Goal: Task Accomplishment & Management: Manage account settings

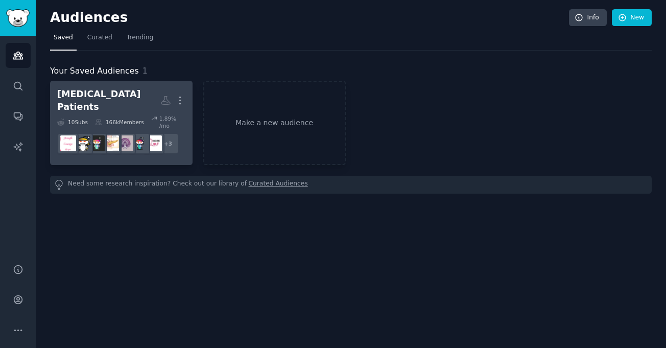
click at [90, 95] on div "[MEDICAL_DATA] Patients" at bounding box center [108, 100] width 103 height 25
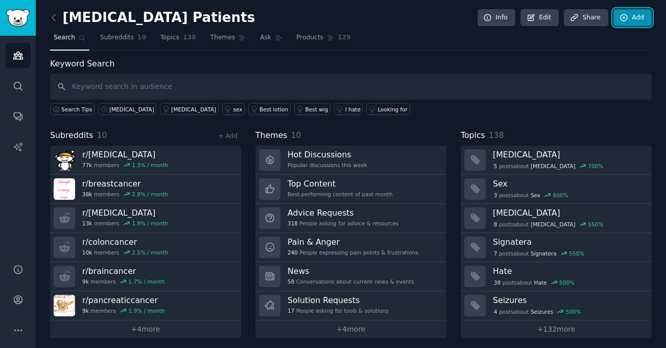
click at [631, 22] on link "Add" at bounding box center [632, 17] width 38 height 17
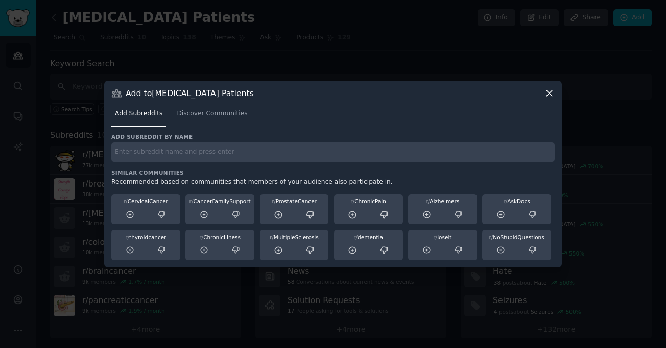
paste input "r/ADPKD"
click at [293, 156] on input "r/ADPKD" at bounding box center [332, 152] width 443 height 20
type input "r/ADPKD"
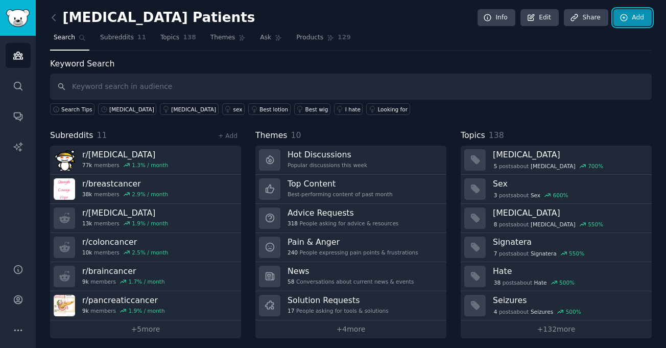
click at [629, 14] on link "Add" at bounding box center [632, 17] width 38 height 17
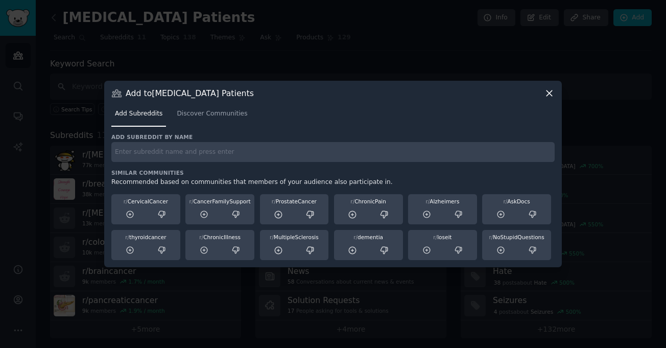
paste input "r/BRCA"
click at [273, 151] on input "r/BRCA" at bounding box center [332, 152] width 443 height 20
type input "r/BRCA"
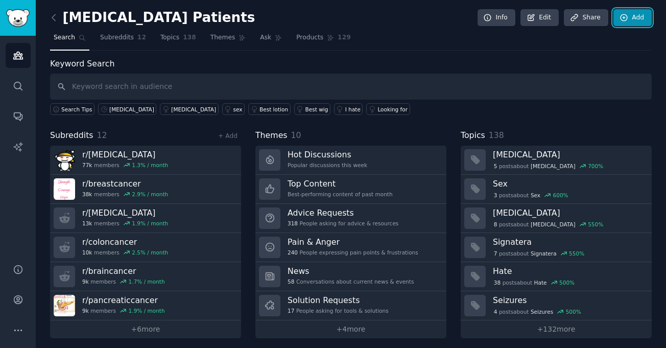
click at [630, 25] on link "Add" at bounding box center [632, 17] width 38 height 17
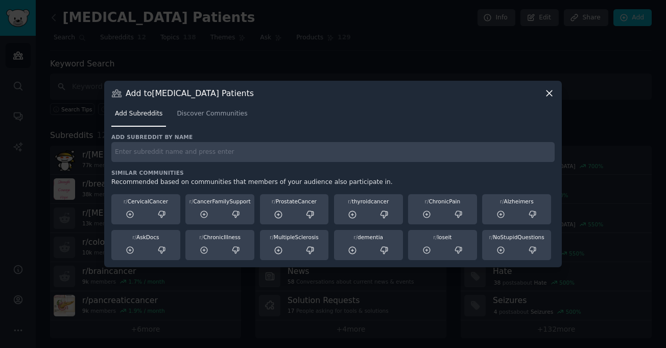
click at [380, 160] on input "text" at bounding box center [332, 152] width 443 height 20
paste input "r/CancerPatients"
type input "r/CancerPatients"
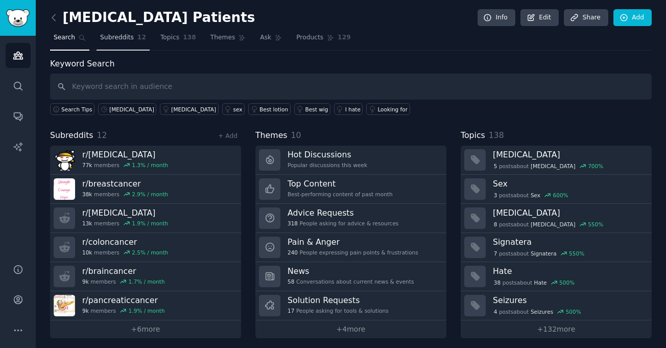
click at [118, 41] on span "Subreddits" at bounding box center [117, 37] width 34 height 9
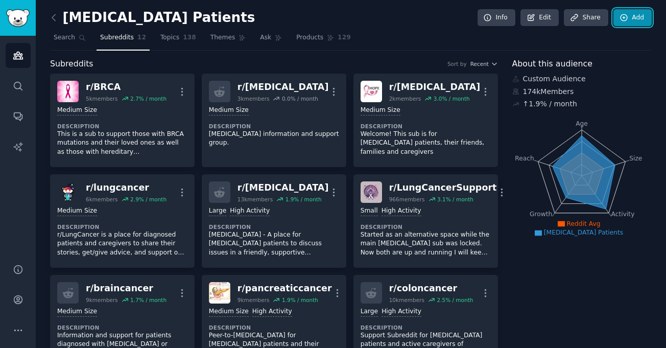
click at [626, 17] on link "Add" at bounding box center [632, 17] width 38 height 17
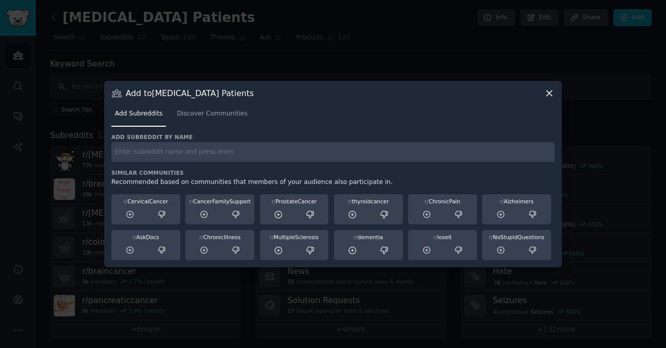
paste input "r/Chemotherapy"
click at [307, 156] on input "r/Chemotherapy" at bounding box center [332, 152] width 443 height 20
type input "r/Chemotherapy"
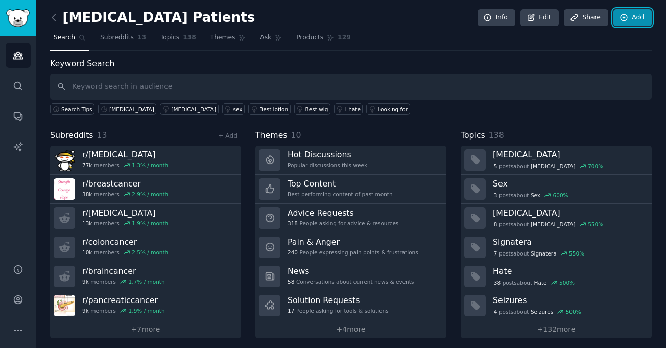
click at [635, 12] on link "Add" at bounding box center [632, 17] width 38 height 17
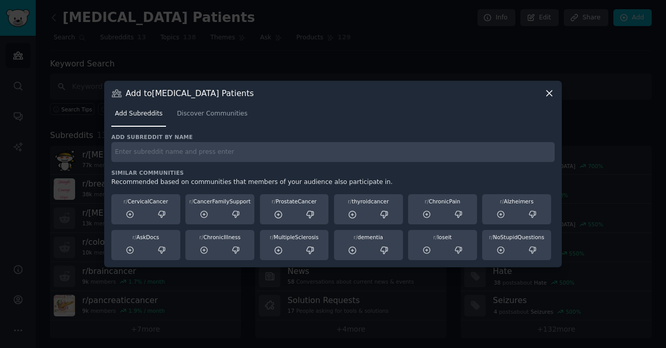
paste input "r/ChronicKidneyDisease"
click at [525, 152] on input "r/ChronicKidneyDisease" at bounding box center [332, 152] width 443 height 20
type input "r/ChronicKidneyDisease"
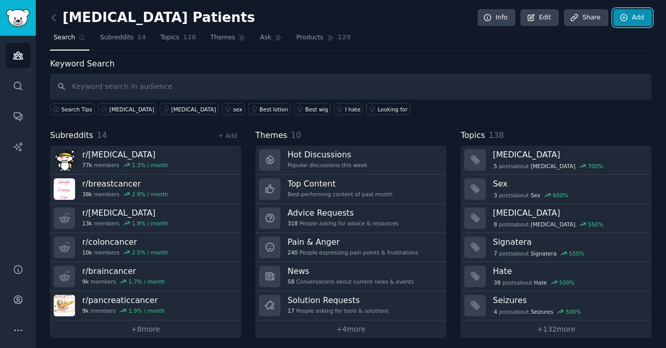
click at [626, 18] on link "Add" at bounding box center [632, 17] width 38 height 17
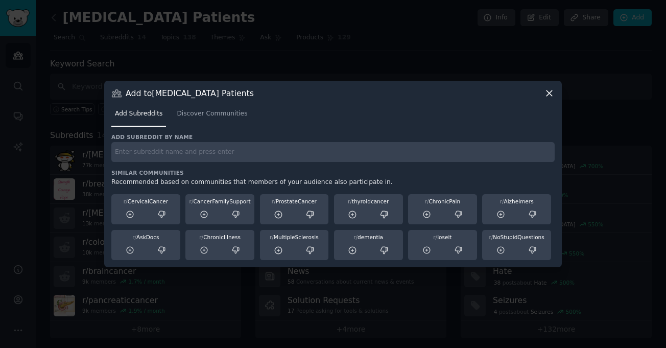
click at [209, 158] on input "text" at bounding box center [332, 152] width 443 height 20
paste input "r/cll"
type input "r/cll"
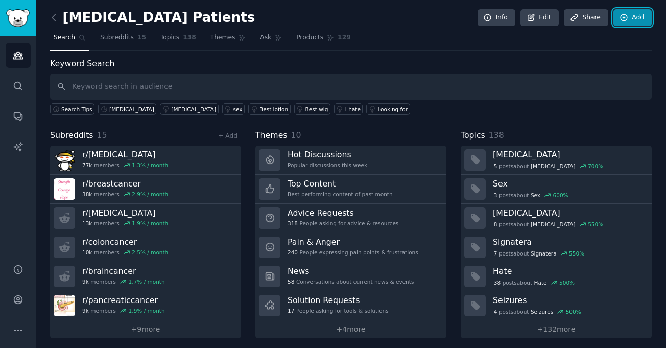
click at [628, 16] on link "Add" at bounding box center [632, 17] width 38 height 17
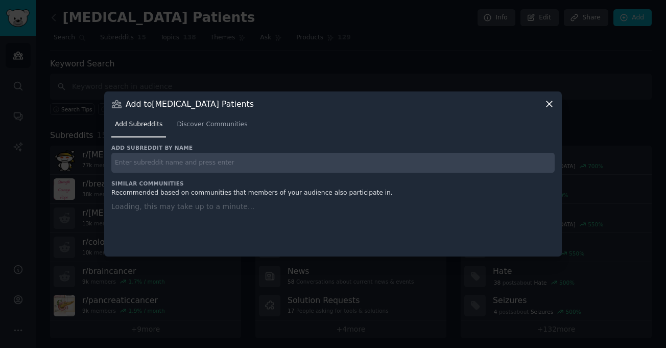
paste input "r/CLL_[MEDICAL_DATA]"
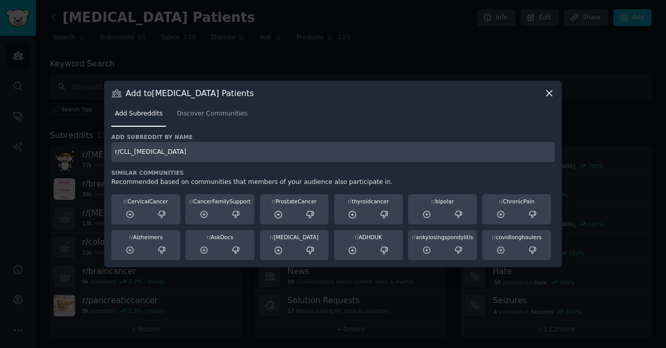
click at [351, 166] on div "Add subreddit by name r/CLL_[MEDICAL_DATA] Similar Communities Recommended base…" at bounding box center [332, 196] width 443 height 127
type input "r/CLL_[MEDICAL_DATA]"
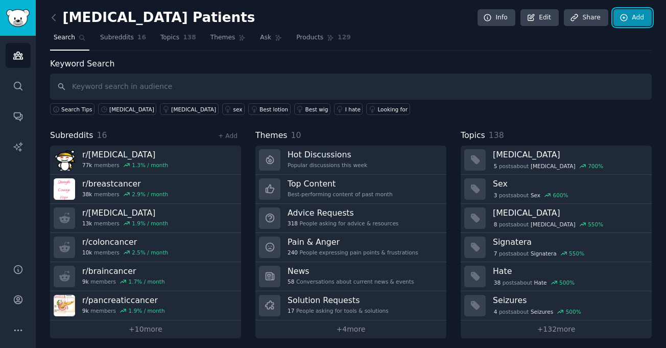
click at [627, 20] on link "Add" at bounding box center [632, 17] width 38 height 17
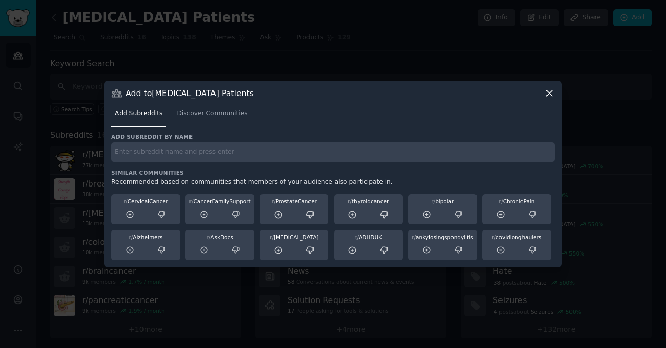
click at [337, 167] on div "Add subreddit by name Similar Communities Recommended based on communities that…" at bounding box center [332, 196] width 443 height 127
paste input "r/CML"
click at [330, 152] on input "r/CML" at bounding box center [332, 152] width 443 height 20
type input "r/CML"
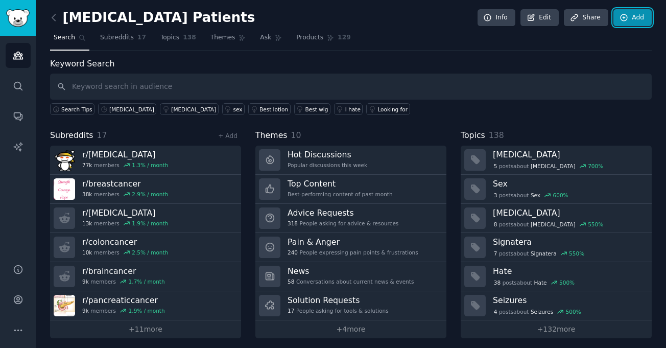
click at [638, 23] on link "Add" at bounding box center [632, 17] width 38 height 17
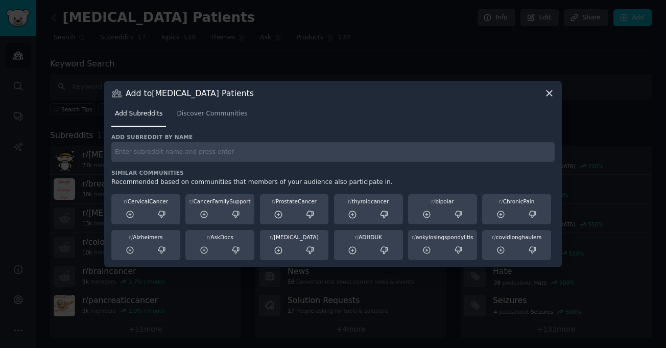
click at [352, 164] on div "Add subreddit by name Similar Communities Recommended based on communities that…" at bounding box center [332, 196] width 443 height 127
paste input "r/coloncancer"
click at [343, 157] on input "r/coloncancer" at bounding box center [332, 152] width 443 height 20
type input "r/coloncancer"
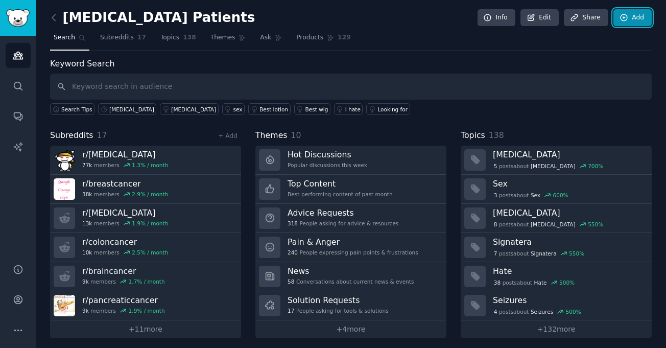
click at [630, 20] on link "Add" at bounding box center [632, 17] width 38 height 17
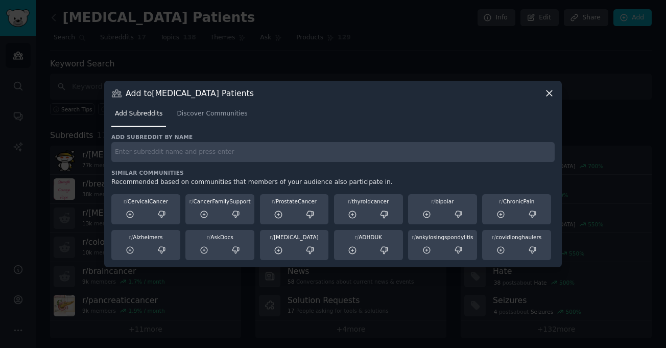
click at [273, 171] on h3 "Similar Communities" at bounding box center [332, 172] width 443 height 7
paste input "r/diabetes"
click at [263, 152] on input "r/diabetes" at bounding box center [332, 152] width 443 height 20
type input "r/diabetes"
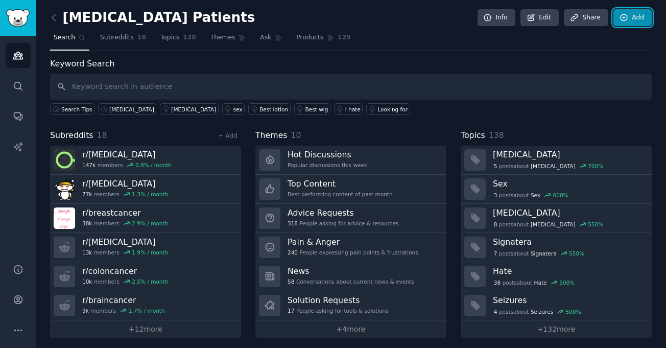
click at [633, 18] on link "Add" at bounding box center [632, 17] width 38 height 17
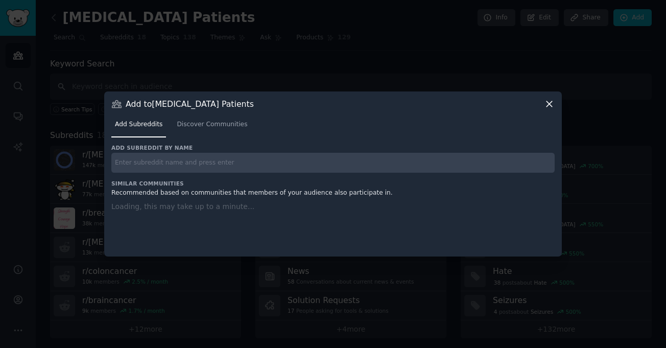
paste input "r/HealthInsurance"
click at [228, 165] on div "Add subreddit by name r/HealthInsurance Similar Communities Recommended based o…" at bounding box center [332, 194] width 443 height 100
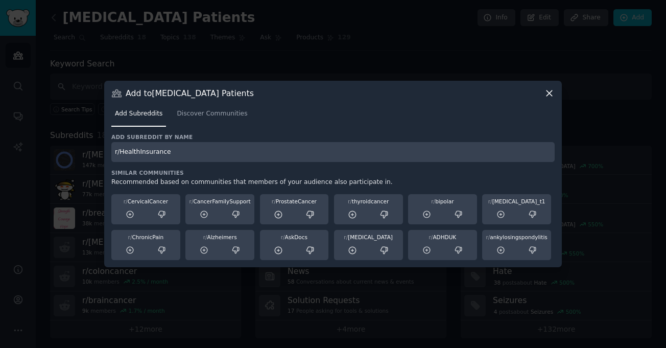
type input "r/HealthInsurance"
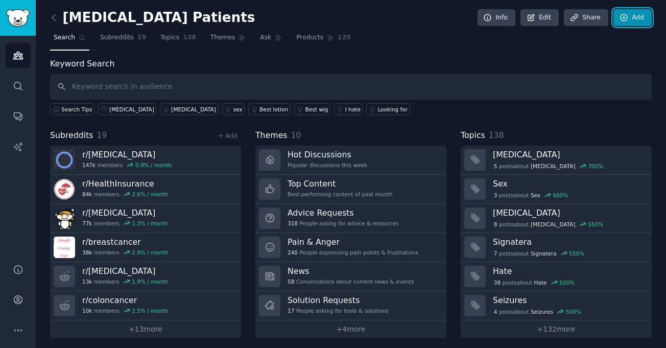
click at [625, 15] on icon at bounding box center [623, 17] width 9 height 9
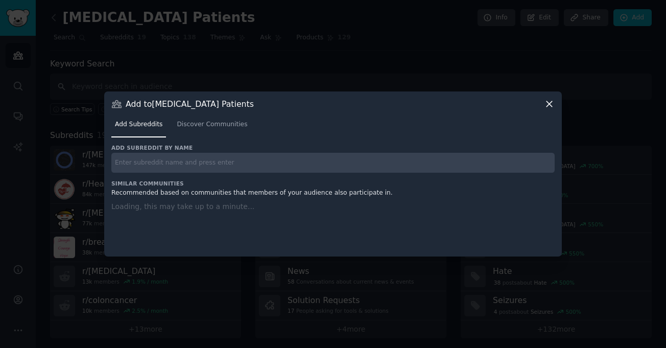
paste input "r/hepatitis"
click at [214, 163] on input "r/hepatitis" at bounding box center [332, 163] width 443 height 20
type input "r/hepatitis"
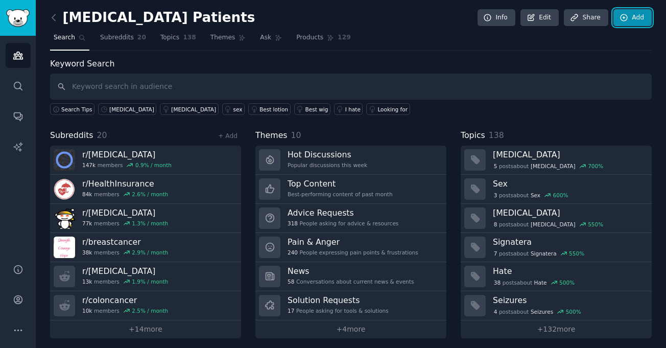
click at [624, 16] on icon at bounding box center [623, 17] width 7 height 7
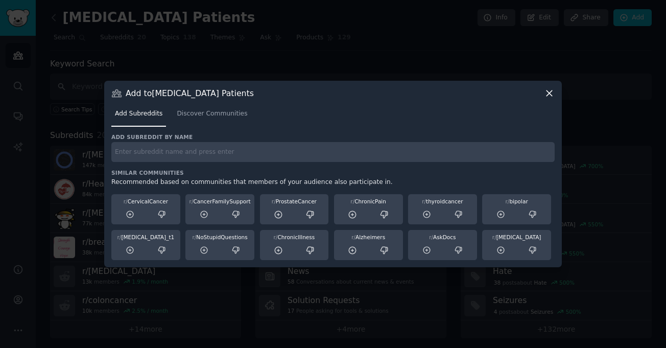
paste input "r/hepatitisB"
click at [411, 155] on input "r/hepatitisB" at bounding box center [332, 152] width 443 height 20
type input "r/hepatitisB"
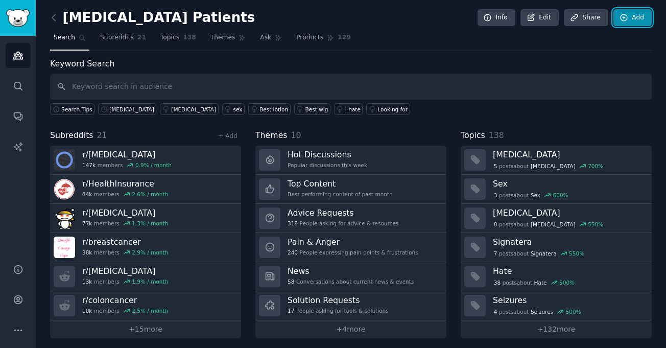
click at [628, 12] on link "Add" at bounding box center [632, 17] width 38 height 17
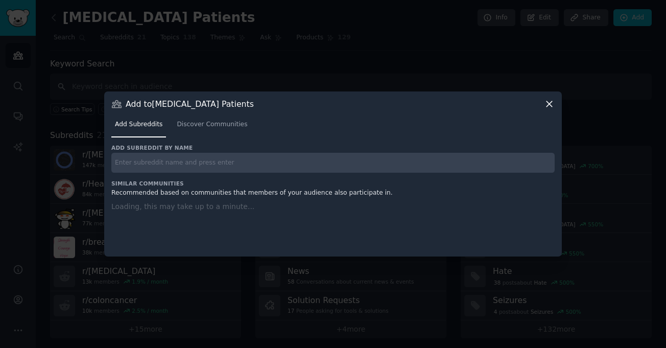
paste input "r/HepatitisC"
click at [237, 164] on input "r/HepatitisC" at bounding box center [332, 163] width 443 height 20
type input "r/HepatitisC"
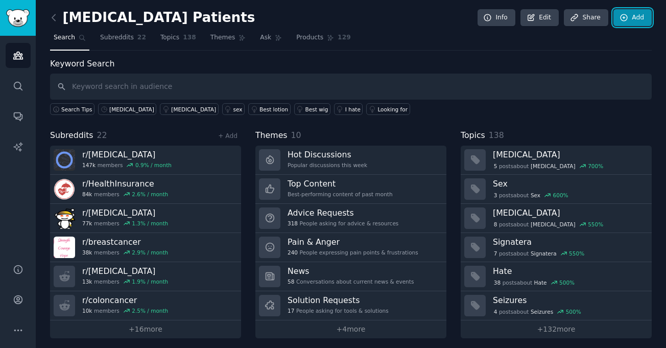
click at [637, 20] on link "Add" at bounding box center [632, 17] width 38 height 17
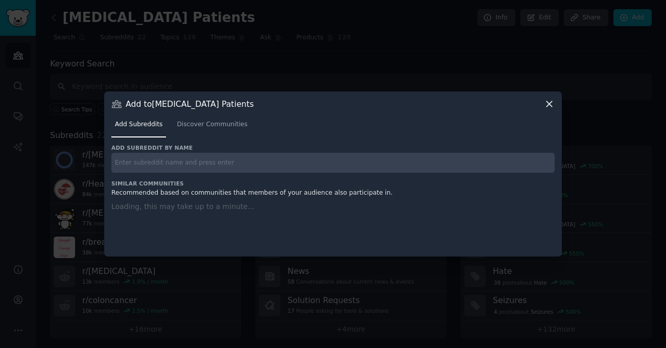
click at [286, 160] on input "text" at bounding box center [332, 163] width 443 height 20
paste input "r/HIV"
type input "r/HIV"
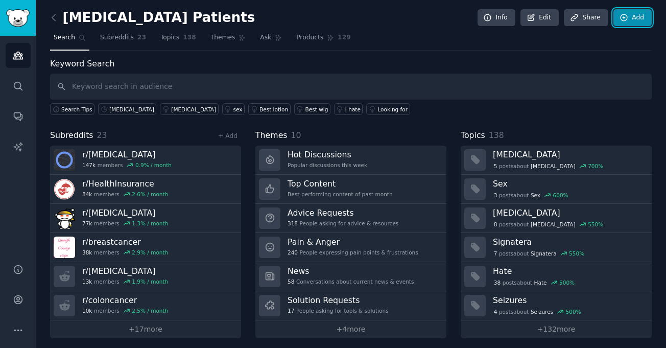
click at [636, 26] on link "Add" at bounding box center [632, 17] width 38 height 17
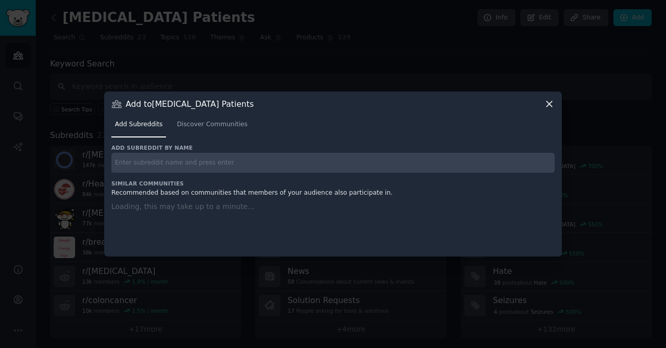
paste input "r/hivaids"
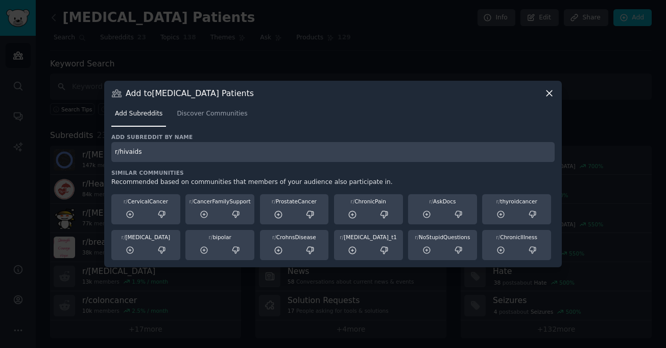
click at [328, 159] on input "r/hivaids" at bounding box center [332, 152] width 443 height 20
type input "r/hivaids"
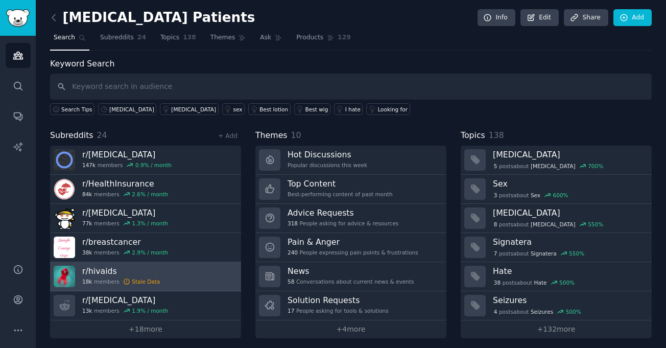
click at [141, 280] on div "Stale Data" at bounding box center [146, 281] width 28 height 7
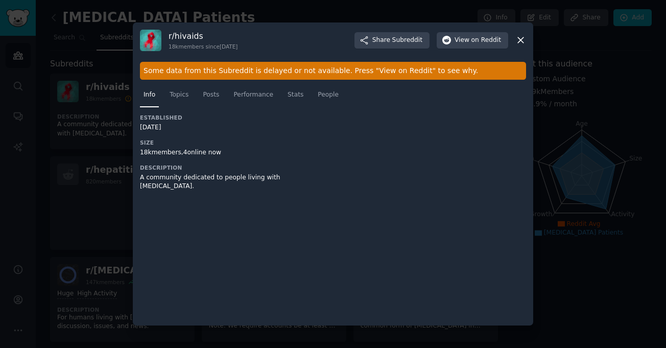
click at [521, 36] on icon at bounding box center [520, 40] width 11 height 11
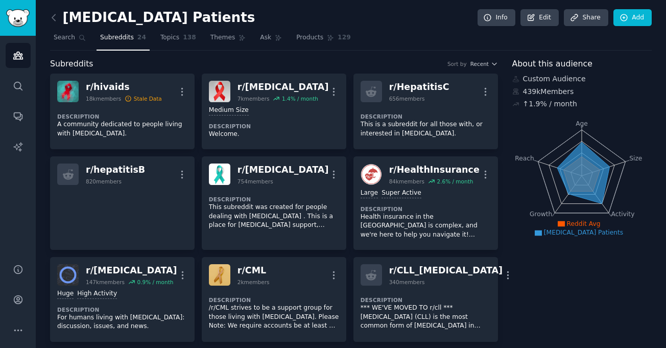
click at [628, 28] on div "[MEDICAL_DATA] Patients Info Edit Share Add" at bounding box center [350, 19] width 601 height 21
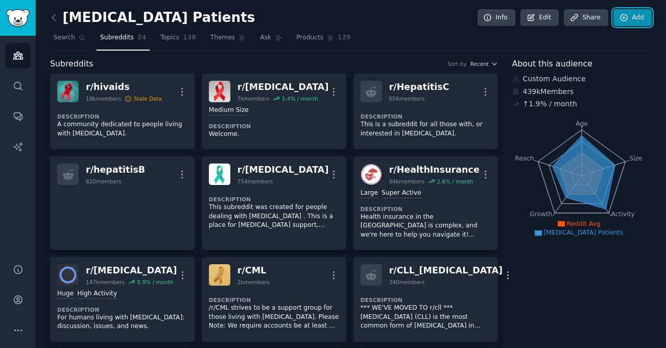
click at [632, 22] on link "Add" at bounding box center [632, 17] width 38 height 17
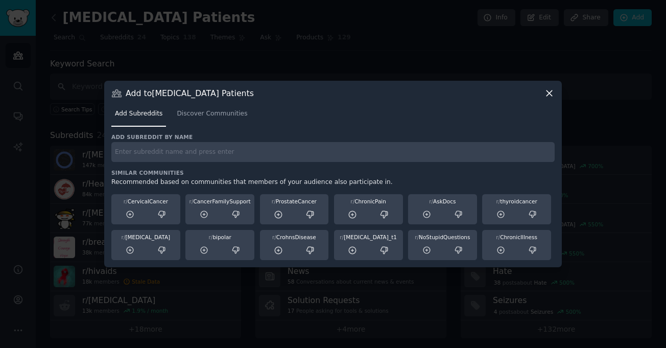
click at [178, 169] on h3 "Similar Communities" at bounding box center [332, 172] width 443 height 7
paste input "r/ILD"
click at [191, 156] on input "r/ILD" at bounding box center [332, 152] width 443 height 20
type input "r/ILD"
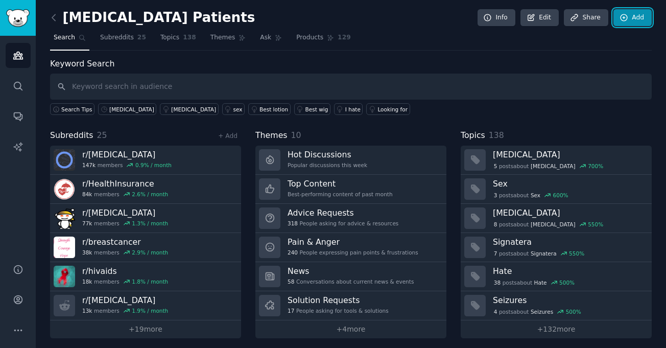
click at [636, 18] on link "Add" at bounding box center [632, 17] width 38 height 17
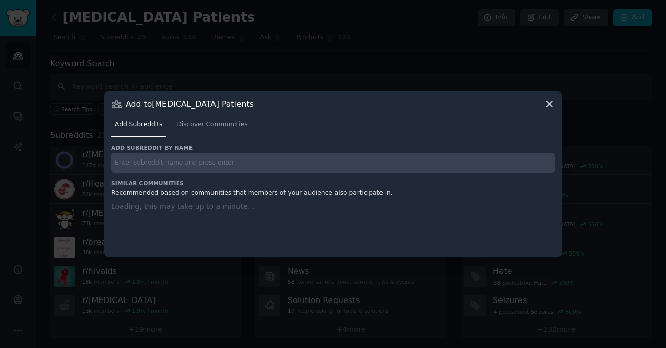
paste input "r/kidneydisease"
click at [256, 155] on input "r/kidneydisease" at bounding box center [332, 163] width 443 height 20
type input "r/kidneydisease"
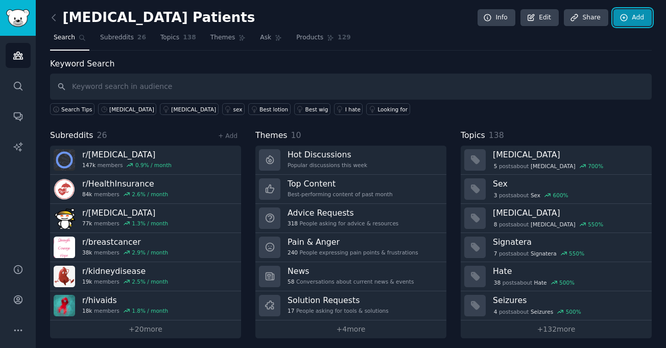
click at [627, 21] on link "Add" at bounding box center [632, 17] width 38 height 17
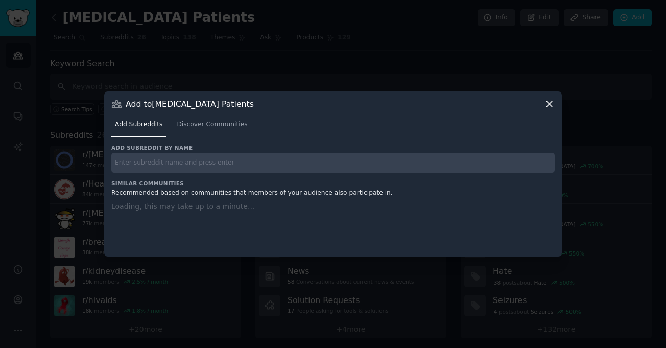
click at [259, 173] on div "Add subreddit by name Similar Communities Recommended based on communities that…" at bounding box center [332, 194] width 443 height 100
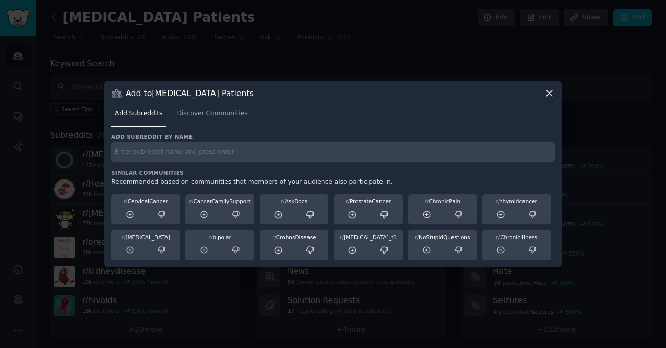
click at [272, 163] on div "Add subreddit by name Similar Communities Recommended based on communities that…" at bounding box center [332, 196] width 443 height 127
paste input "r/LivingWithMBC"
click at [263, 154] on input "r/LivingWithMBC" at bounding box center [332, 152] width 443 height 20
type input "r/LivingWithMBC"
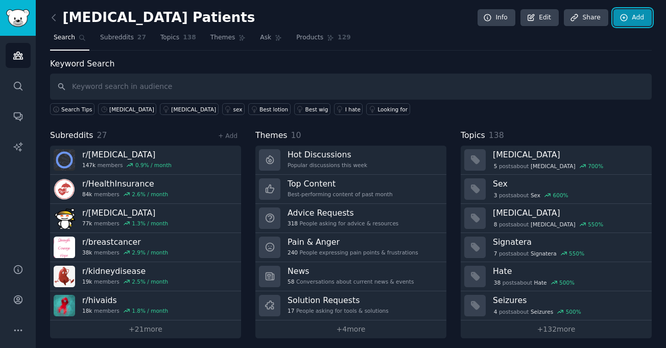
click at [646, 15] on link "Add" at bounding box center [632, 17] width 38 height 17
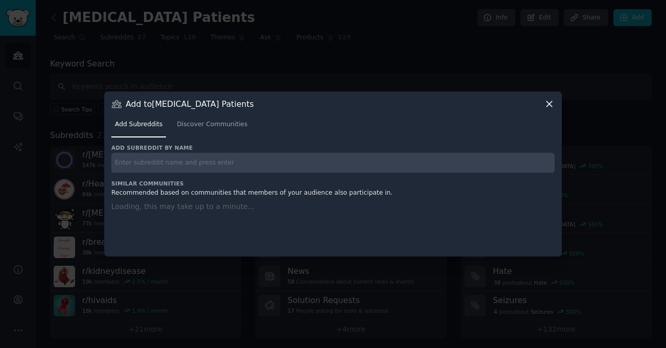
paste input "r/lungcancer"
click at [244, 167] on input "r/lungcancer" at bounding box center [332, 163] width 443 height 20
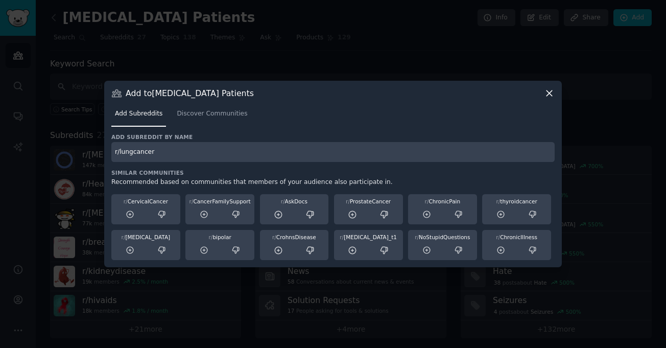
type input "r/lungcancer"
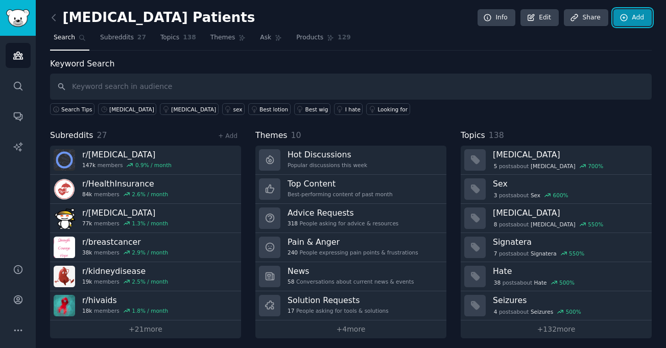
click at [630, 18] on link "Add" at bounding box center [632, 17] width 38 height 17
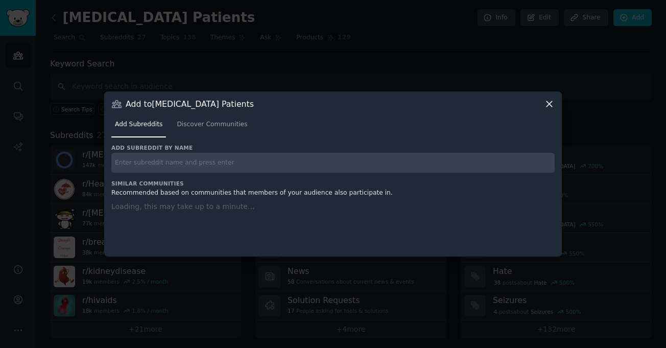
paste input "r/LungCancerSupport"
click at [266, 156] on input "r/LungCancerSupport" at bounding box center [332, 163] width 443 height 20
type input "r/LungCancerSupport"
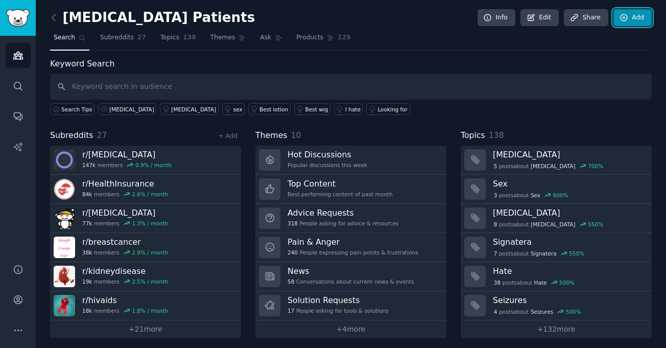
click at [627, 15] on link "Add" at bounding box center [632, 17] width 38 height 17
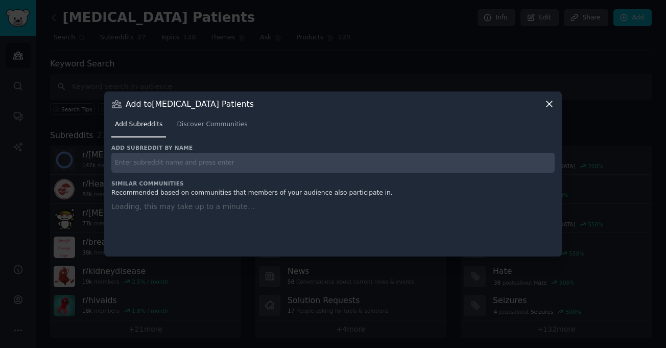
paste input "r/medicine"
click at [239, 157] on input "r/medicine" at bounding box center [332, 163] width 443 height 20
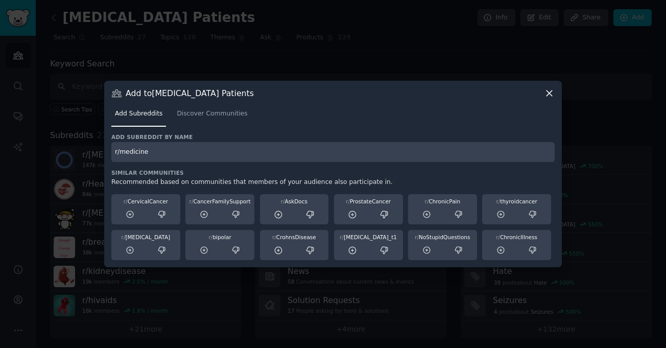
type input "r/medicine"
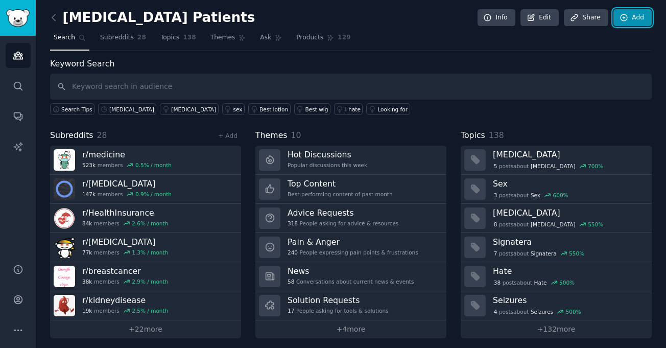
click at [627, 15] on link "Add" at bounding box center [632, 17] width 38 height 17
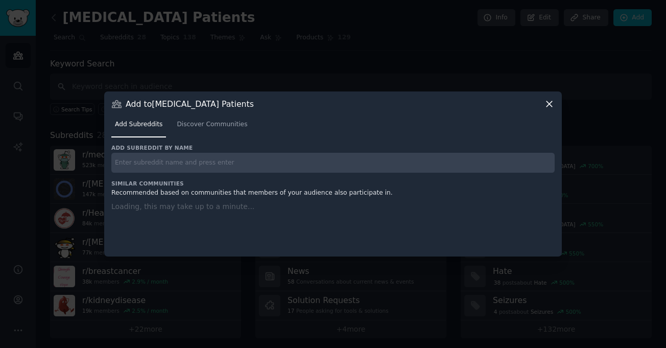
paste input "r/multiplemyeloma"
click at [335, 158] on input "r/multiplemyeloma" at bounding box center [332, 163] width 443 height 20
type input "r/multiplemyeloma"
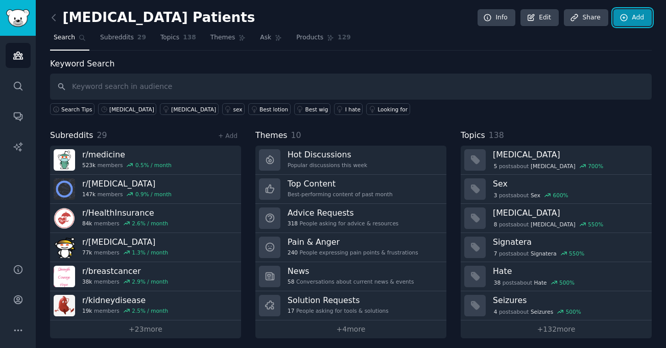
click at [621, 20] on icon at bounding box center [623, 17] width 9 height 9
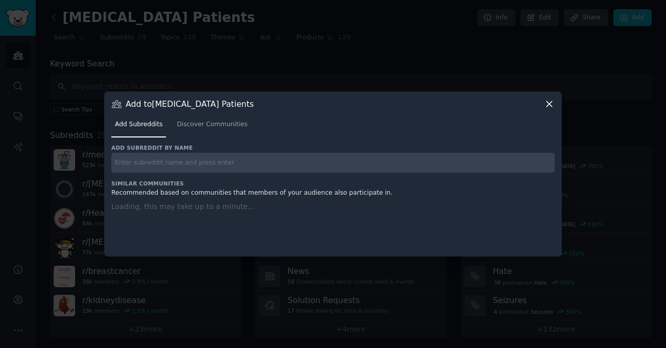
paste input "r/MultipleSclerosis"
click at [299, 156] on input "r/MultipleSclerosis" at bounding box center [332, 163] width 443 height 20
type input "r/MultipleSclerosis"
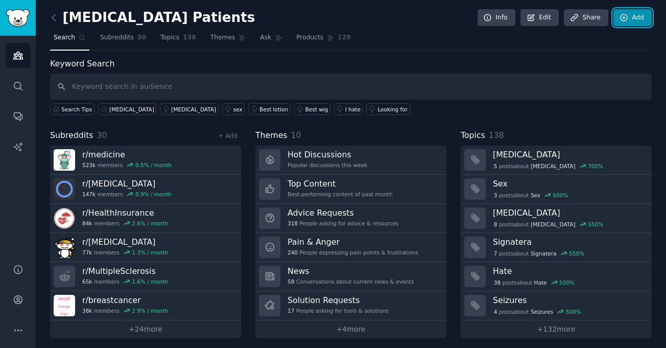
click at [627, 16] on link "Add" at bounding box center [632, 17] width 38 height 17
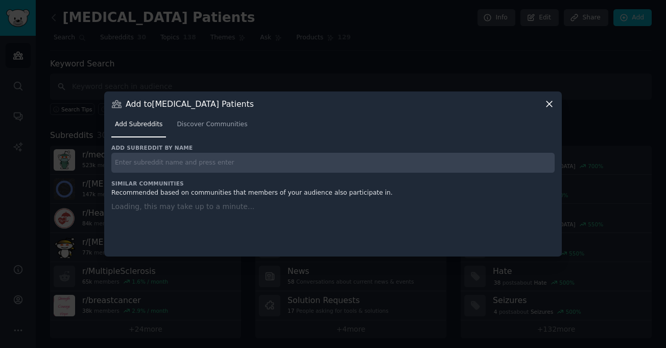
paste input "r/Ovariancancer"
click at [296, 162] on input "r/Ovariancancer" at bounding box center [332, 163] width 443 height 20
type input "r/Ovariancancer"
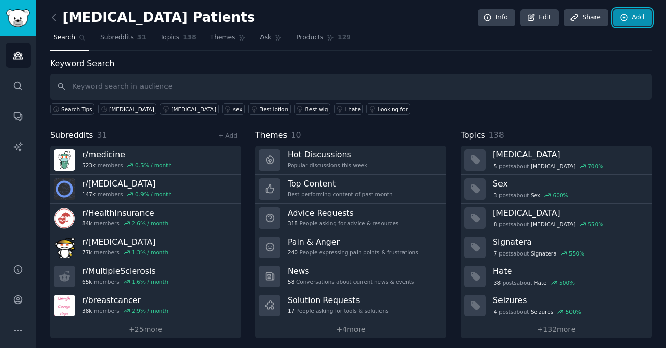
click at [626, 16] on link "Add" at bounding box center [632, 17] width 38 height 17
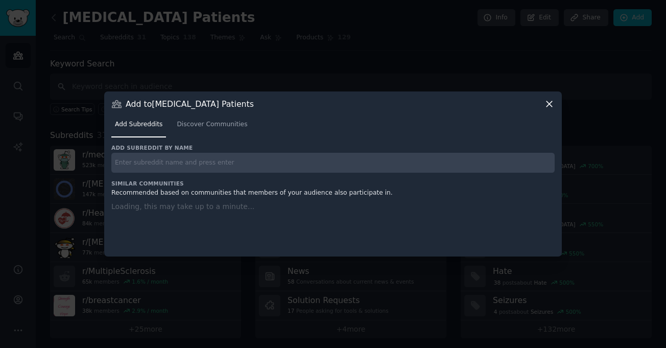
paste input "r/ovariancancer_new"
click at [308, 157] on input "r/ovariancancer_new" at bounding box center [332, 163] width 443 height 20
type input "r/ovariancancer_new"
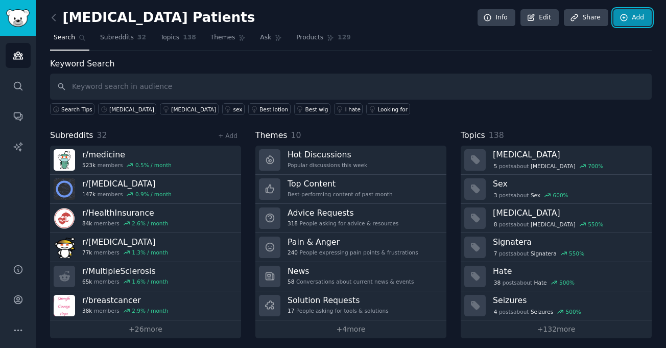
click at [627, 16] on link "Add" at bounding box center [632, 17] width 38 height 17
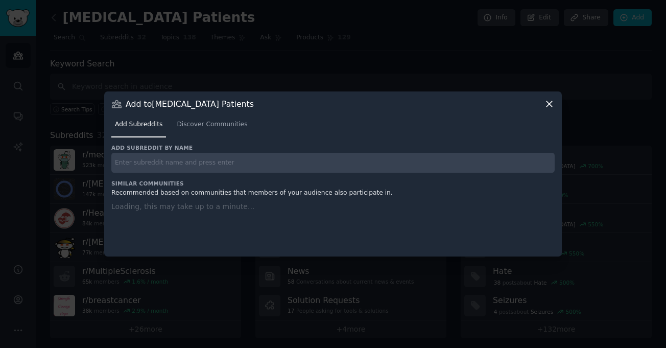
paste input "r/pancreaticcancer"
click at [350, 156] on input "r/pancreaticcancer" at bounding box center [332, 163] width 443 height 20
type input "r/pancreaticcancer"
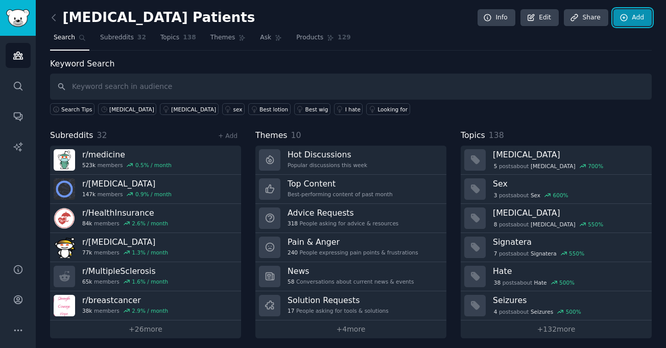
click at [639, 23] on link "Add" at bounding box center [632, 17] width 38 height 17
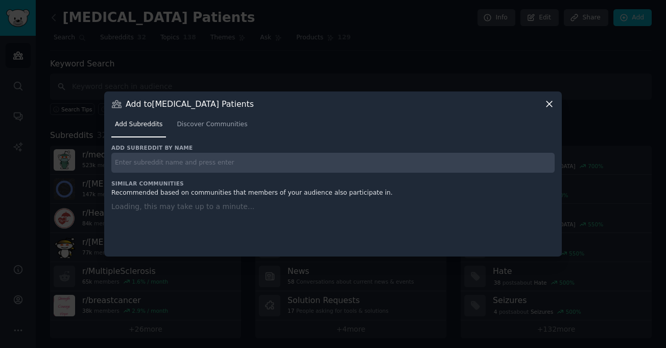
paste input "r/pulmonaryfibrosis"
click at [346, 160] on input "r/pulmonaryfibrosis" at bounding box center [332, 163] width 443 height 20
type input "r/pulmonaryfibrosis"
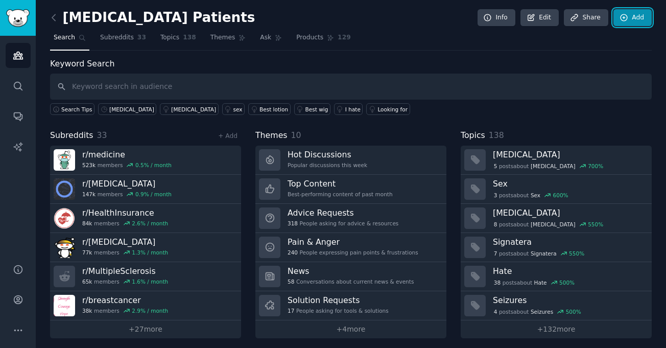
click at [624, 16] on icon at bounding box center [623, 17] width 7 height 7
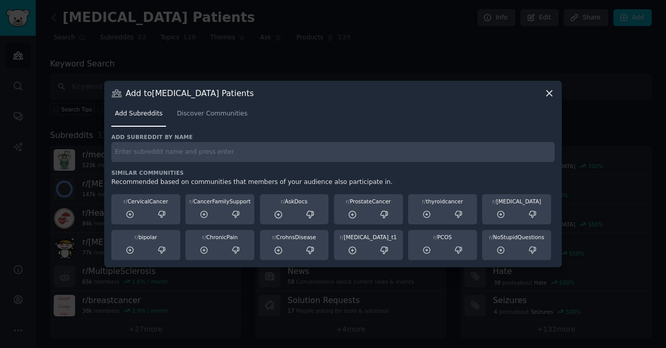
click at [363, 164] on div "Add subreddit by name Similar Communities Recommended based on communities that…" at bounding box center [332, 196] width 443 height 127
paste input "r/PulmonaryHypertension"
click at [352, 154] on input "r/PulmonaryHypertension" at bounding box center [332, 152] width 443 height 20
type input "r/PulmonaryHypertension"
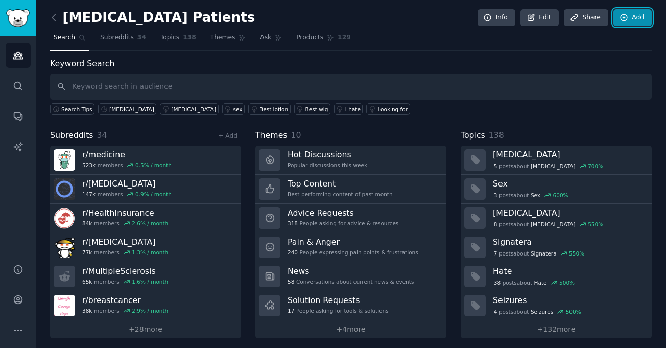
click at [628, 20] on link "Add" at bounding box center [632, 17] width 38 height 17
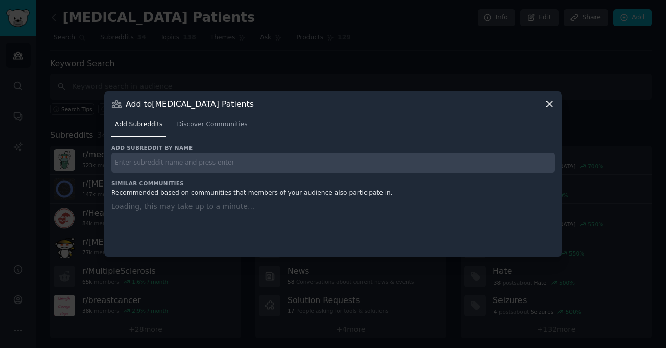
paste input "r/raredisease"
click at [289, 160] on input "r/raredisease" at bounding box center [332, 163] width 443 height 20
type input "r/raredisease"
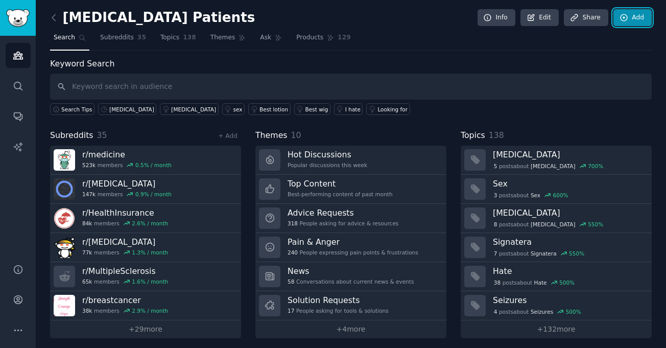
click at [640, 15] on link "Add" at bounding box center [632, 17] width 38 height 17
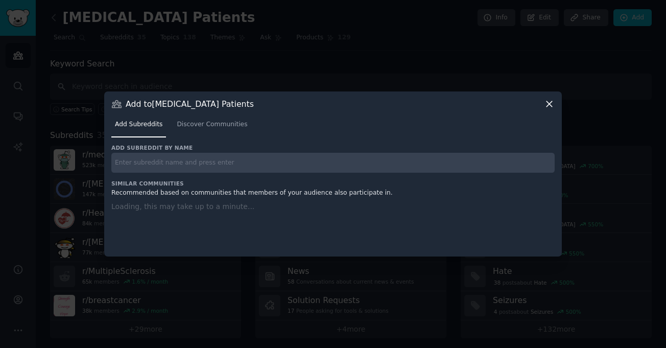
paste input "r/rarediseases"
click at [333, 165] on input "r/rarediseases" at bounding box center [332, 163] width 443 height 20
type input "r/rarediseases"
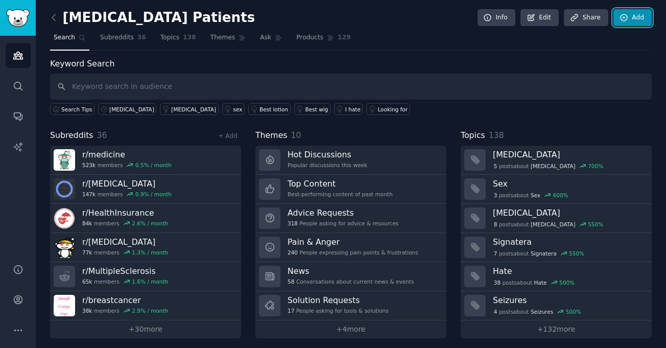
click at [633, 18] on link "Add" at bounding box center [632, 17] width 38 height 17
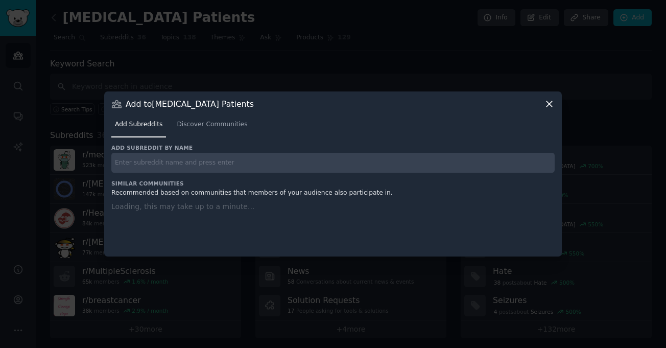
paste input "r/rheumatoid"
click at [323, 160] on input "r/rheumatoid" at bounding box center [332, 163] width 443 height 20
type input "r/rheumatoid"
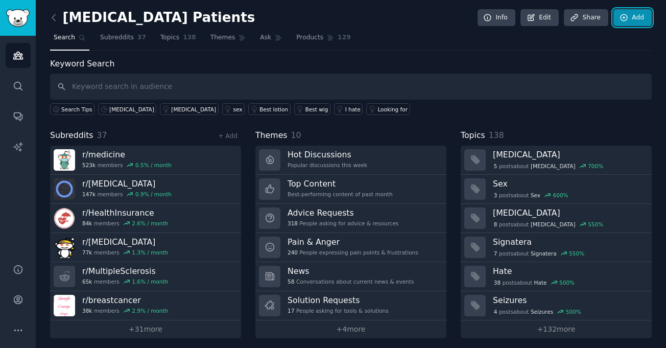
click at [629, 20] on link "Add" at bounding box center [632, 17] width 38 height 17
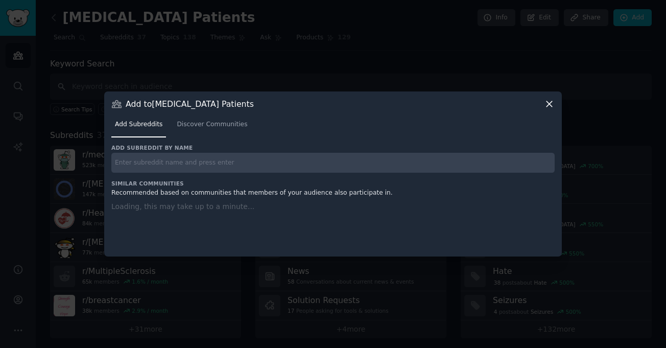
paste input "r/rheumatoidarthritis"
click at [409, 157] on input "r/rheumatoidarthritis" at bounding box center [332, 163] width 443 height 20
type input "r/rheumatoidarthritis"
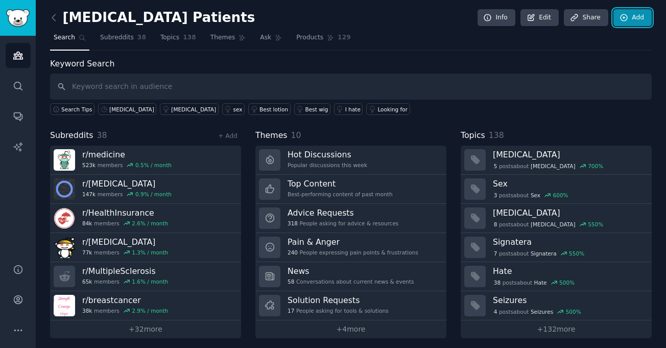
click at [624, 11] on link "Add" at bounding box center [632, 17] width 38 height 17
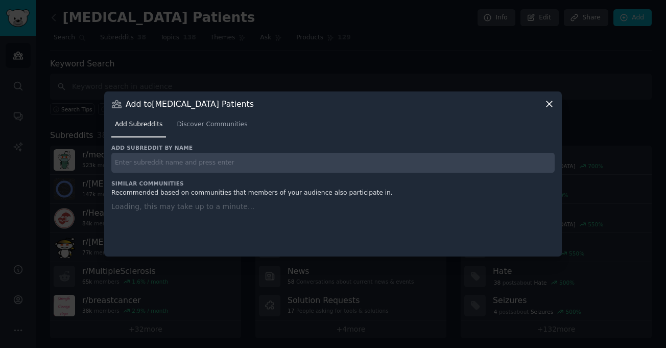
paste input "r/thyroidcancer"
click at [291, 166] on input "r/thyroidcancer" at bounding box center [332, 163] width 443 height 20
type input "r/thyroidcancer"
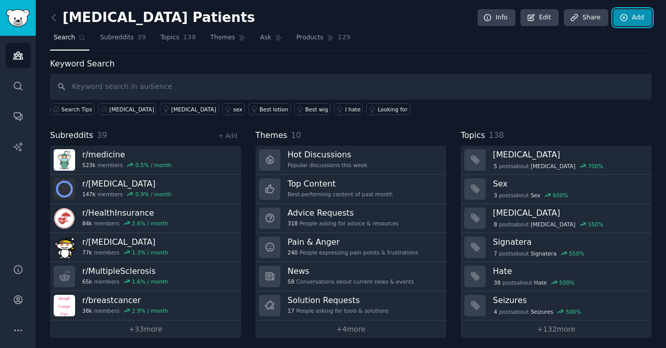
click at [632, 18] on link "Add" at bounding box center [632, 17] width 38 height 17
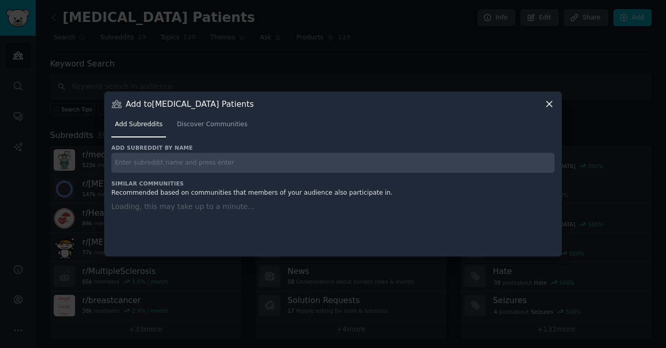
paste input "r/transplant"
click at [340, 162] on input "r/transplant" at bounding box center [332, 163] width 443 height 20
type input "r/transplant"
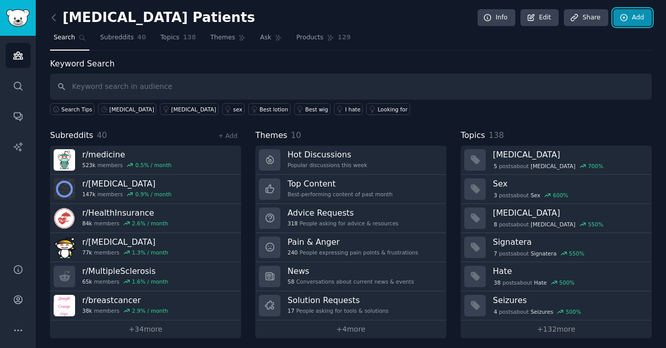
click at [641, 21] on link "Add" at bounding box center [632, 17] width 38 height 17
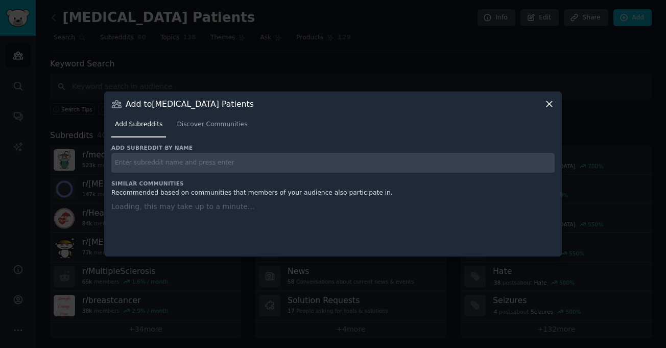
click at [393, 166] on input "text" at bounding box center [332, 163] width 443 height 20
paste input "r/Type1Diabetes"
type input "r/Type1Diabetes"
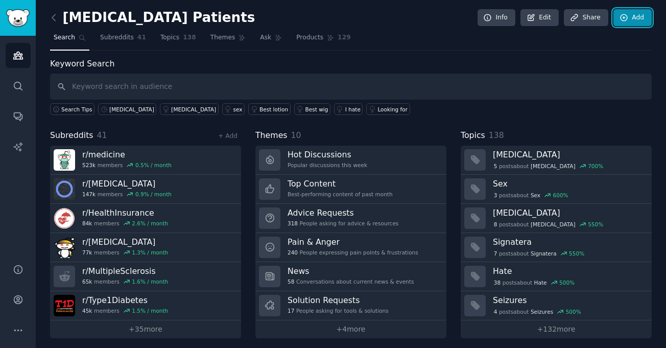
click at [630, 24] on link "Add" at bounding box center [632, 17] width 38 height 17
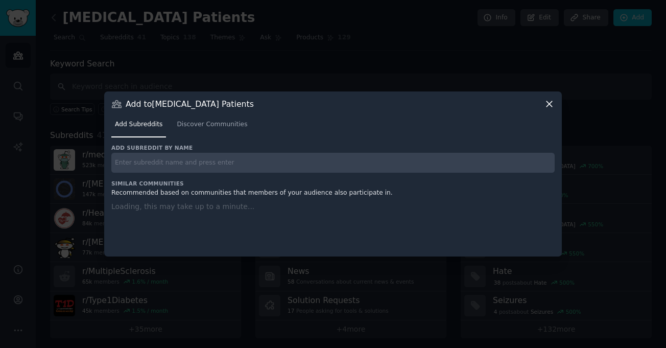
paste input "r/type2diabetes"
click at [408, 162] on input "r/type2diabetes" at bounding box center [332, 163] width 443 height 20
type input "r/type2diabetes"
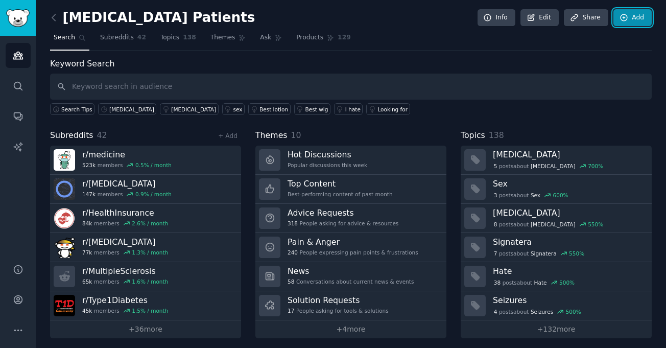
click at [633, 24] on link "Add" at bounding box center [632, 17] width 38 height 17
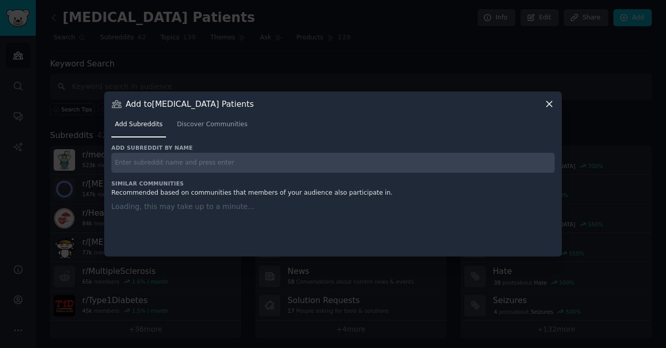
paste input "r/diabetes_t1"
click at [409, 160] on input "r/diabetes_t1" at bounding box center [332, 163] width 443 height 20
type input "r/diabetes_t1"
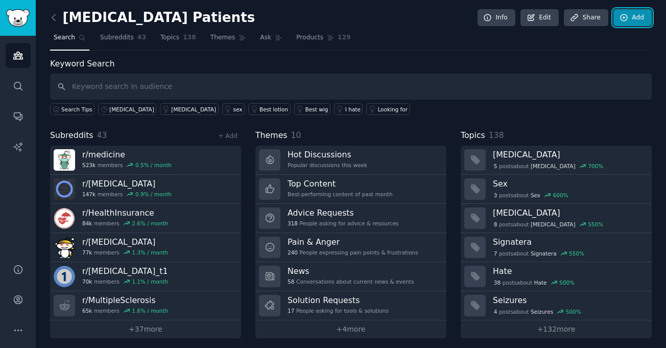
click at [636, 11] on link "Add" at bounding box center [632, 17] width 38 height 17
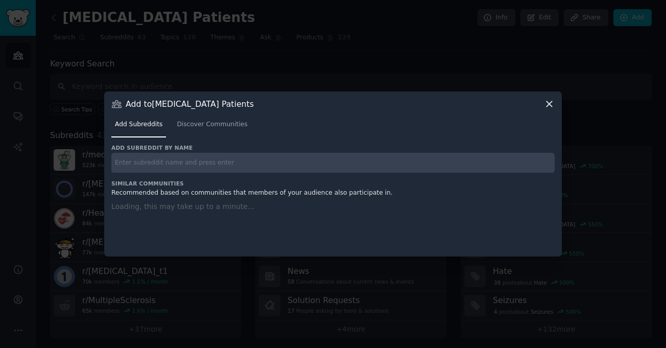
paste input "r/diabetes_t2"
click at [279, 157] on input "r/diabetes_t2" at bounding box center [332, 163] width 443 height 20
type input "r/diabetes_t2"
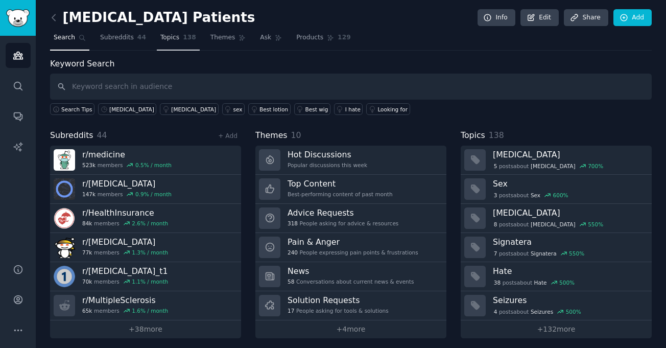
click at [168, 37] on span "Topics" at bounding box center [169, 37] width 19 height 9
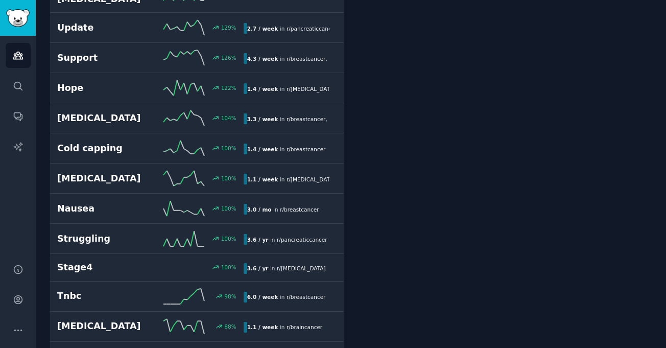
scroll to position [808, 0]
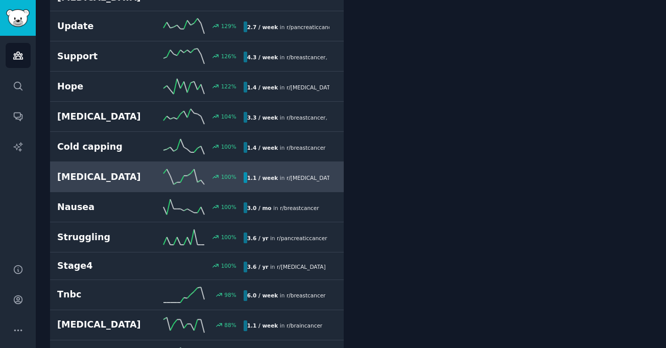
click at [111, 171] on h2 "[MEDICAL_DATA]" at bounding box center [103, 177] width 93 height 13
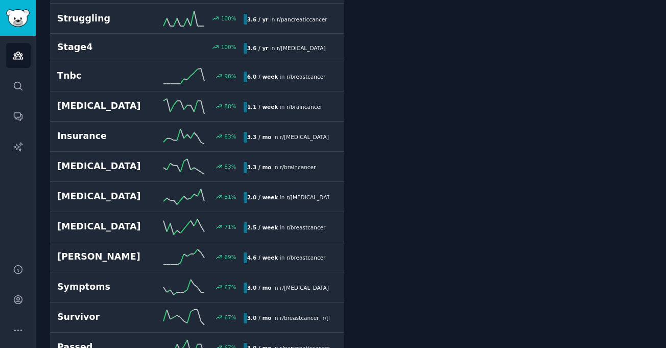
scroll to position [1029, 0]
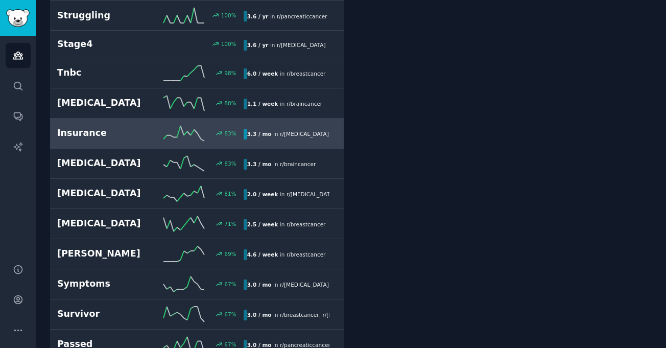
click at [95, 126] on div "Insurance 83 % 3.3 / mo in r/ [MEDICAL_DATA]" at bounding box center [196, 133] width 279 height 15
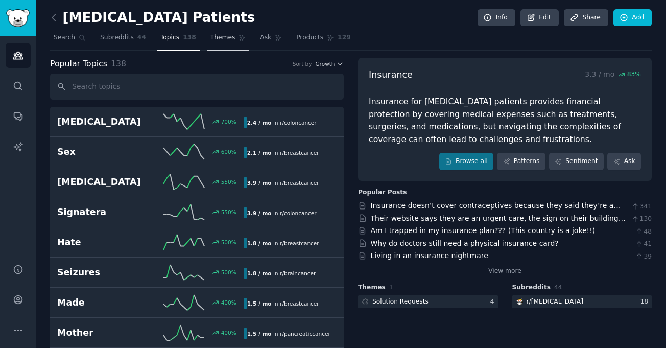
click at [210, 39] on span "Themes" at bounding box center [222, 37] width 25 height 9
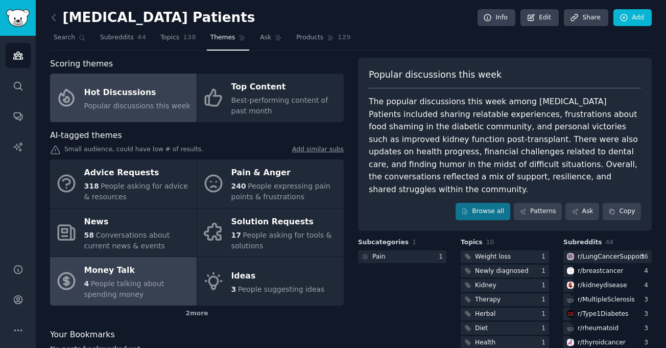
click at [131, 288] on div "4 People talking about spending money" at bounding box center [137, 288] width 107 height 21
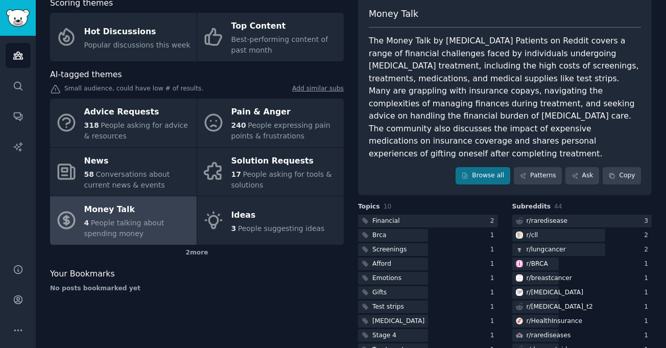
scroll to position [74, 0]
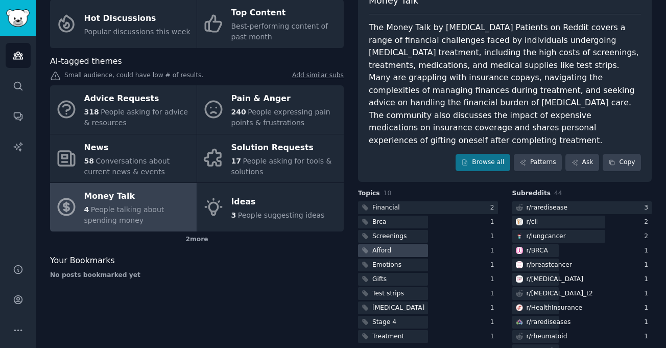
click at [402, 244] on div at bounding box center [393, 250] width 70 height 13
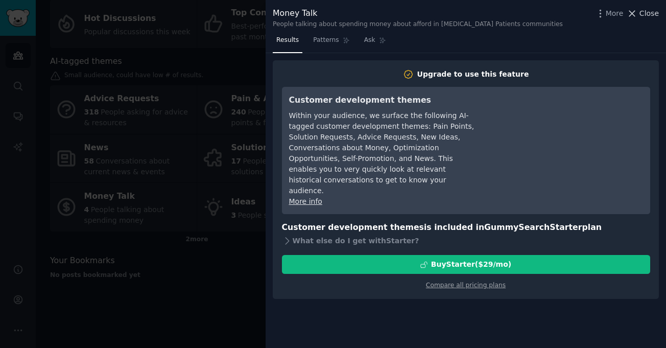
click at [647, 16] on span "Close" at bounding box center [648, 13] width 19 height 11
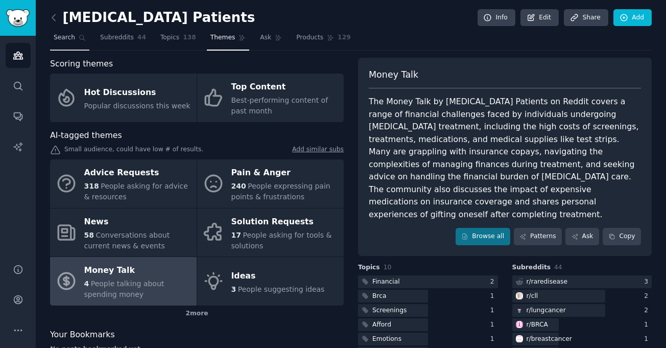
click at [59, 40] on span "Search" at bounding box center [64, 37] width 21 height 9
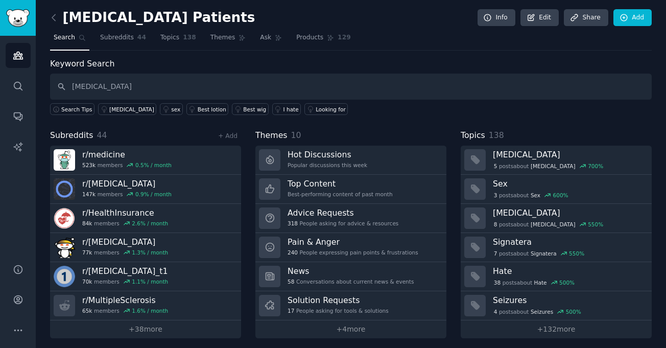
type input "[MEDICAL_DATA]"
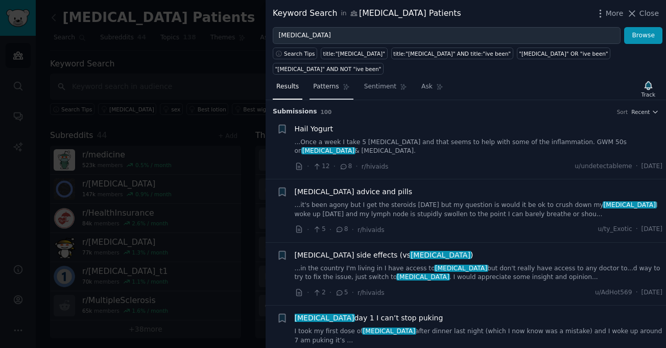
click at [324, 82] on span "Patterns" at bounding box center [326, 86] width 26 height 9
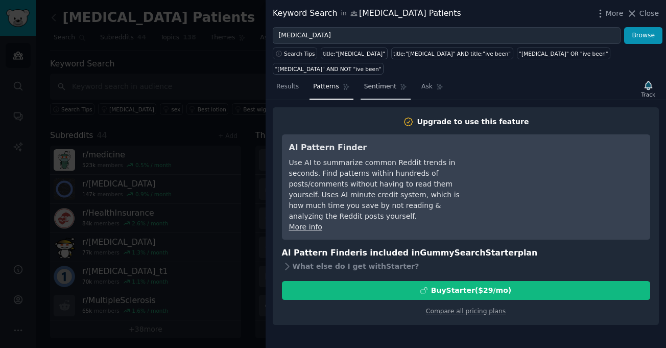
click at [374, 82] on span "Sentiment" at bounding box center [380, 86] width 32 height 9
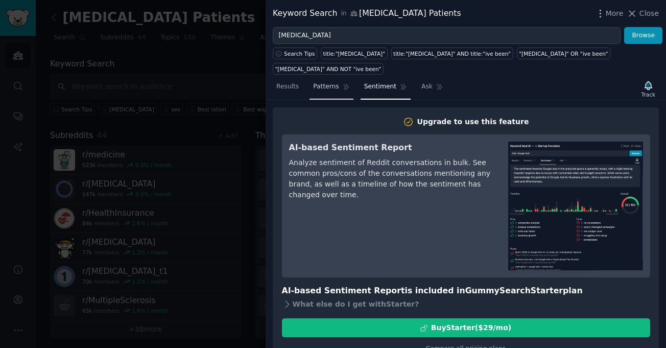
click at [323, 82] on span "Patterns" at bounding box center [326, 86] width 26 height 9
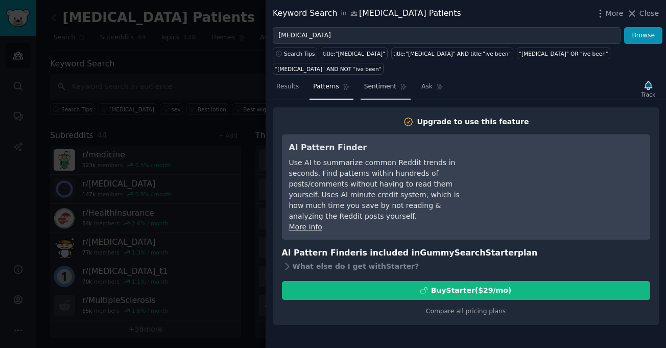
click at [370, 82] on span "Sentiment" at bounding box center [380, 86] width 32 height 9
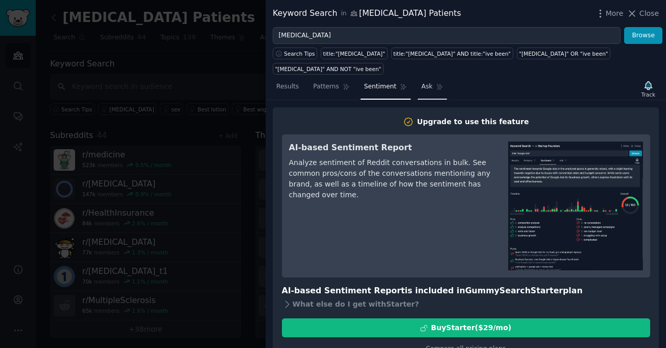
click at [421, 82] on span "Ask" at bounding box center [426, 86] width 11 height 9
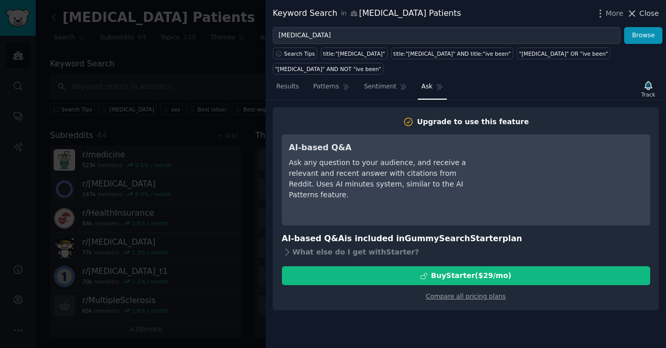
click at [641, 18] on button "Close" at bounding box center [642, 13] width 32 height 11
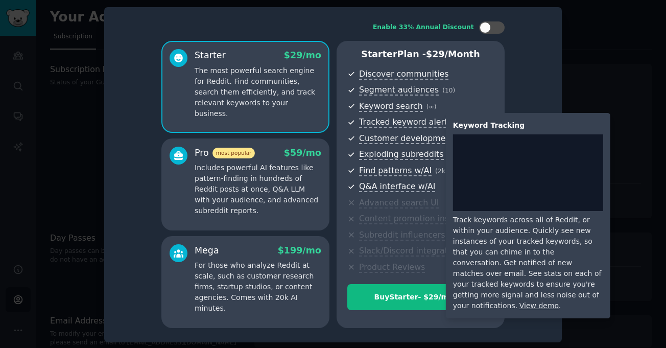
click at [416, 121] on span "Tracked keyword alerts" at bounding box center [405, 122] width 92 height 11
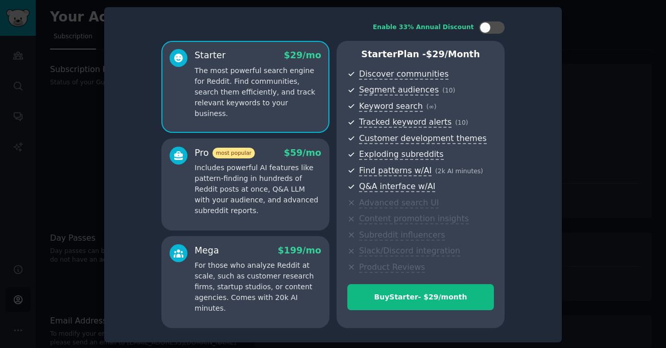
click at [271, 167] on p "Includes powerful AI features like pattern-finding in hundreds of Reddit posts …" at bounding box center [257, 189] width 127 height 54
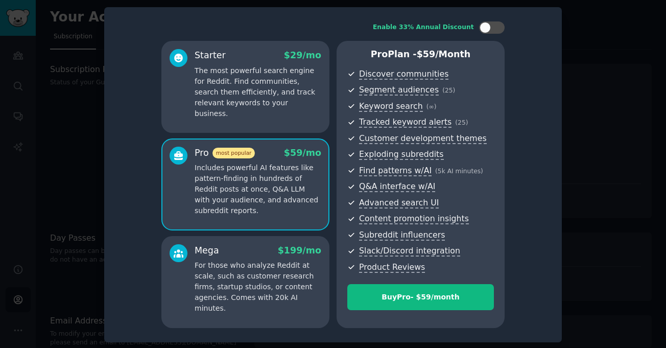
scroll to position [2, 0]
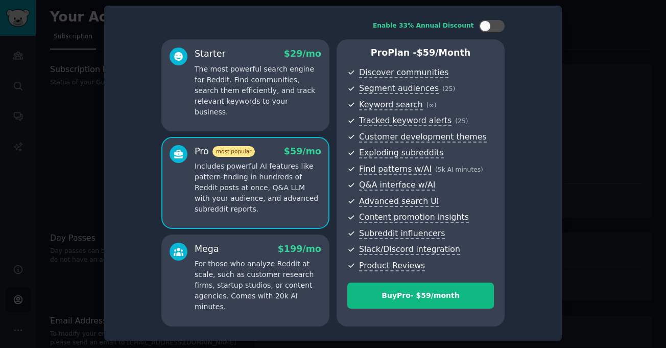
click at [280, 124] on div "Starter $ 29 /mo The most powerful search engine for Reddit. Find communities, …" at bounding box center [245, 85] width 168 height 92
